Goal: Task Accomplishment & Management: Manage account settings

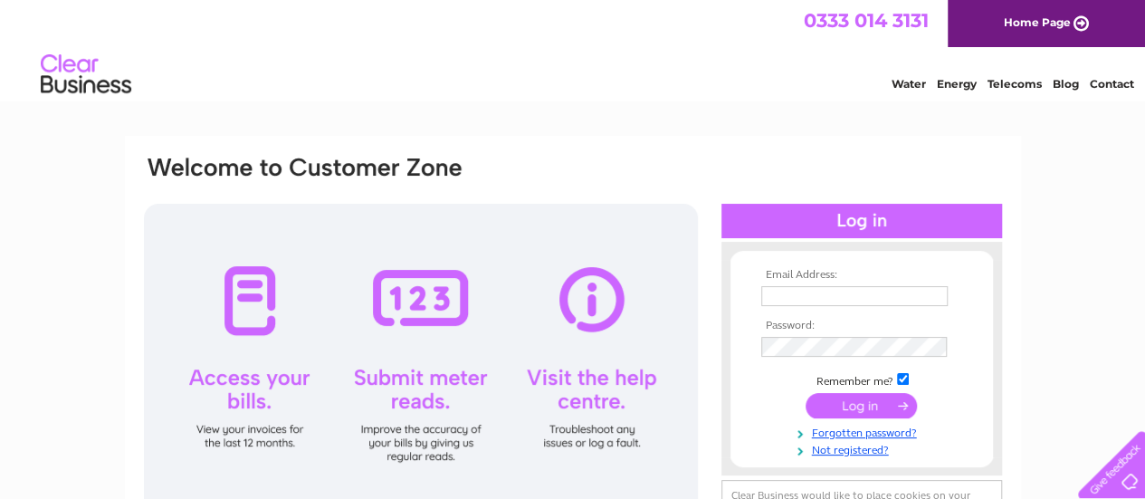
type input "bordercommercial1@gmail.com"
click at [851, 399] on input "submit" at bounding box center [861, 405] width 111 height 25
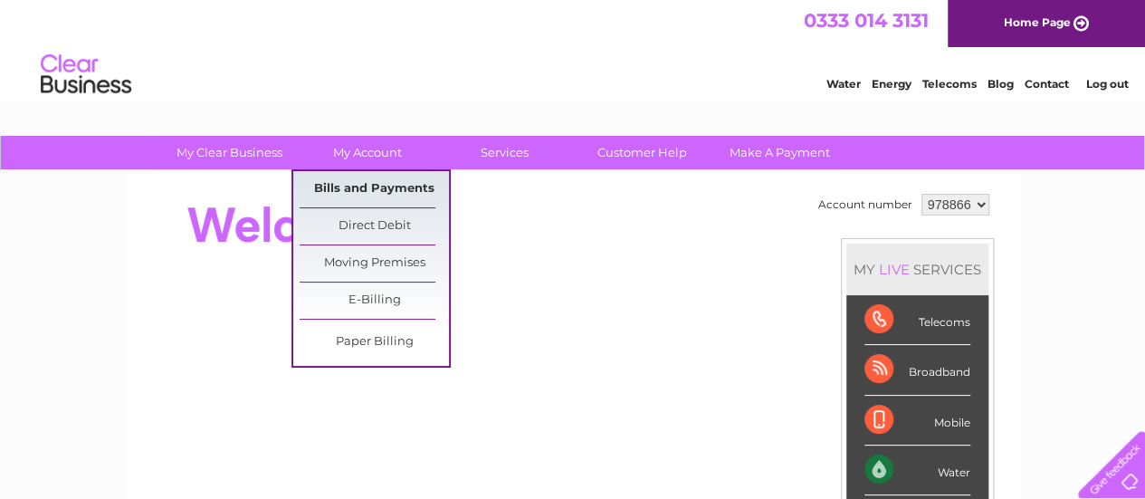
click at [364, 195] on link "Bills and Payments" at bounding box center [374, 189] width 149 height 36
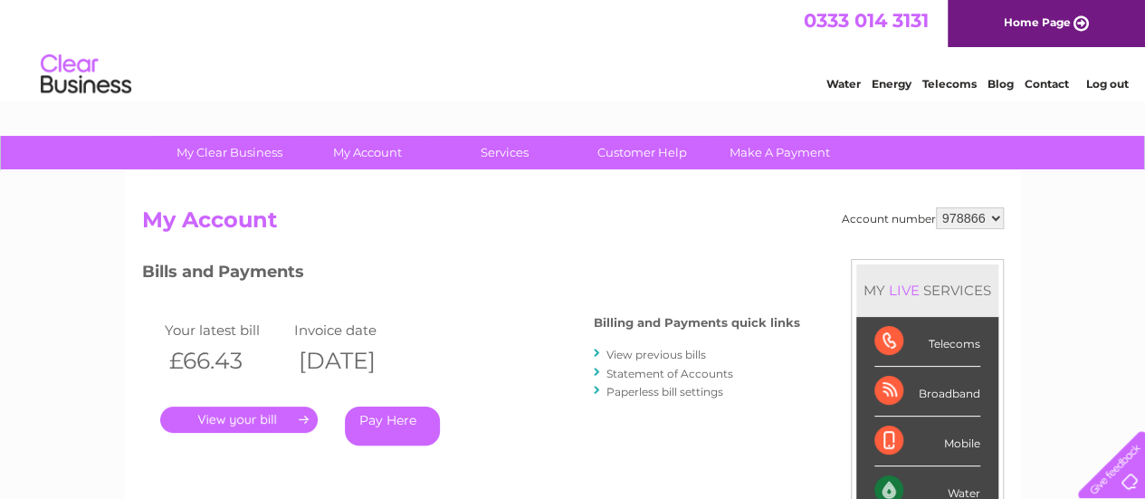
click at [266, 415] on link "." at bounding box center [238, 419] width 157 height 26
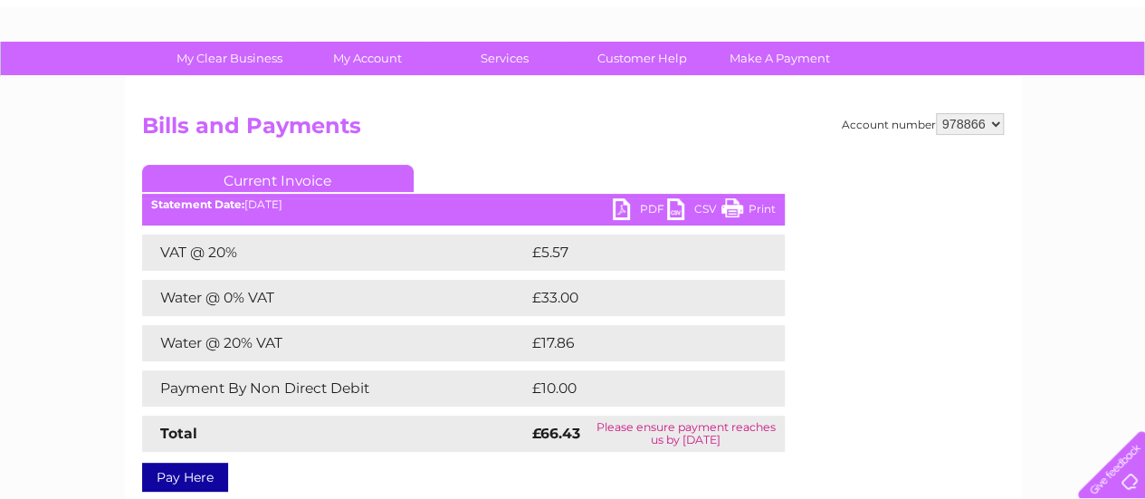
scroll to position [181, 0]
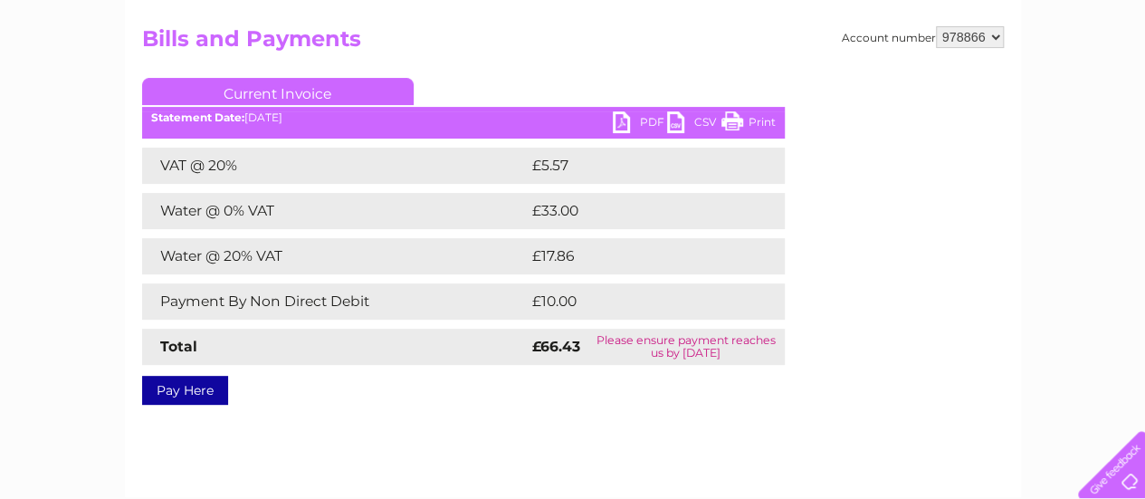
click at [639, 126] on link "PDF" at bounding box center [640, 124] width 54 height 26
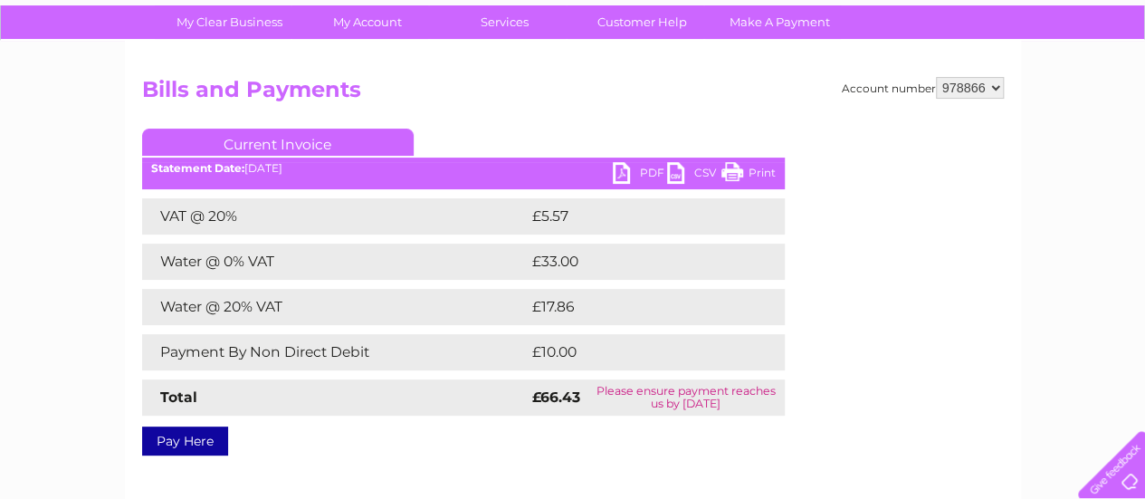
scroll to position [91, 0]
